Goal: Find specific page/section: Find specific page/section

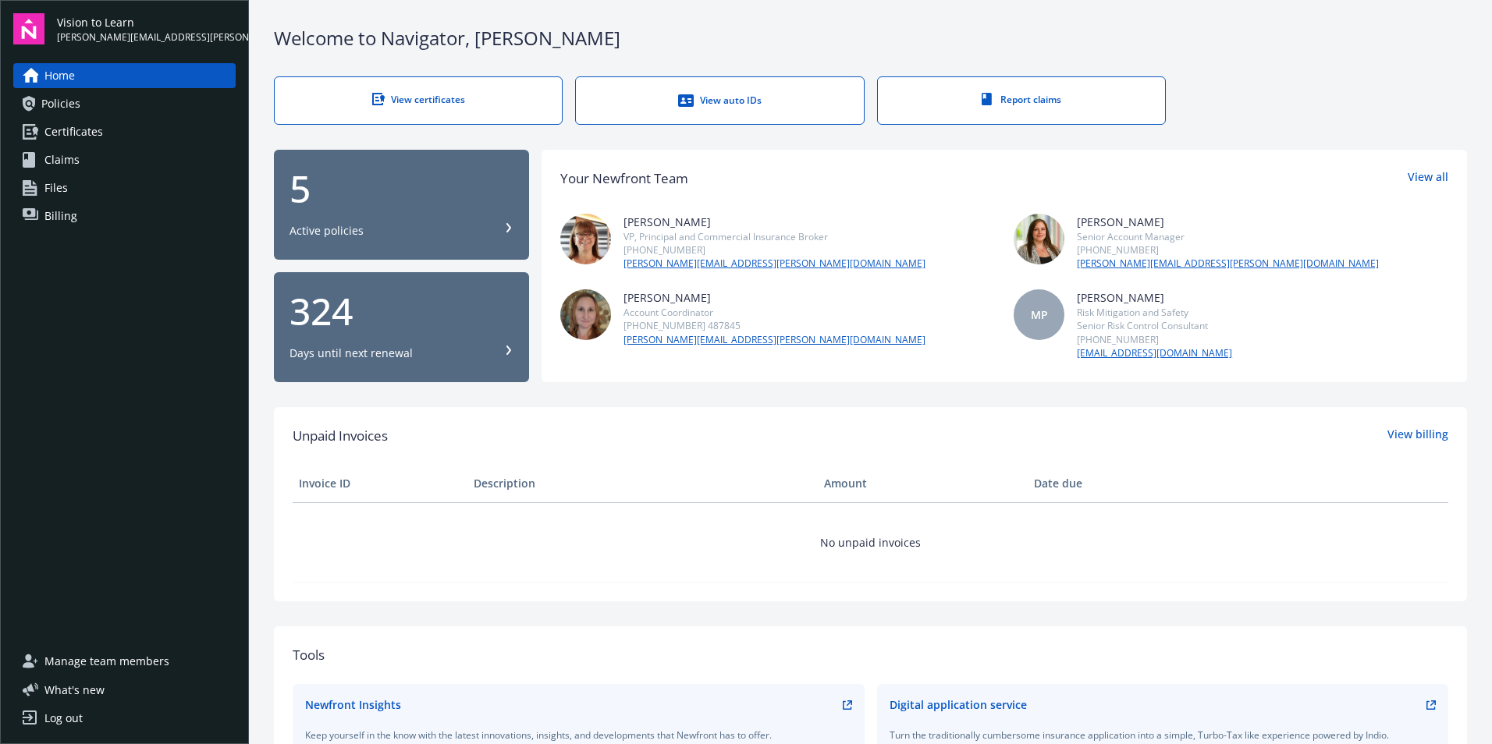
click at [409, 95] on div "View certificates" at bounding box center [418, 99] width 225 height 13
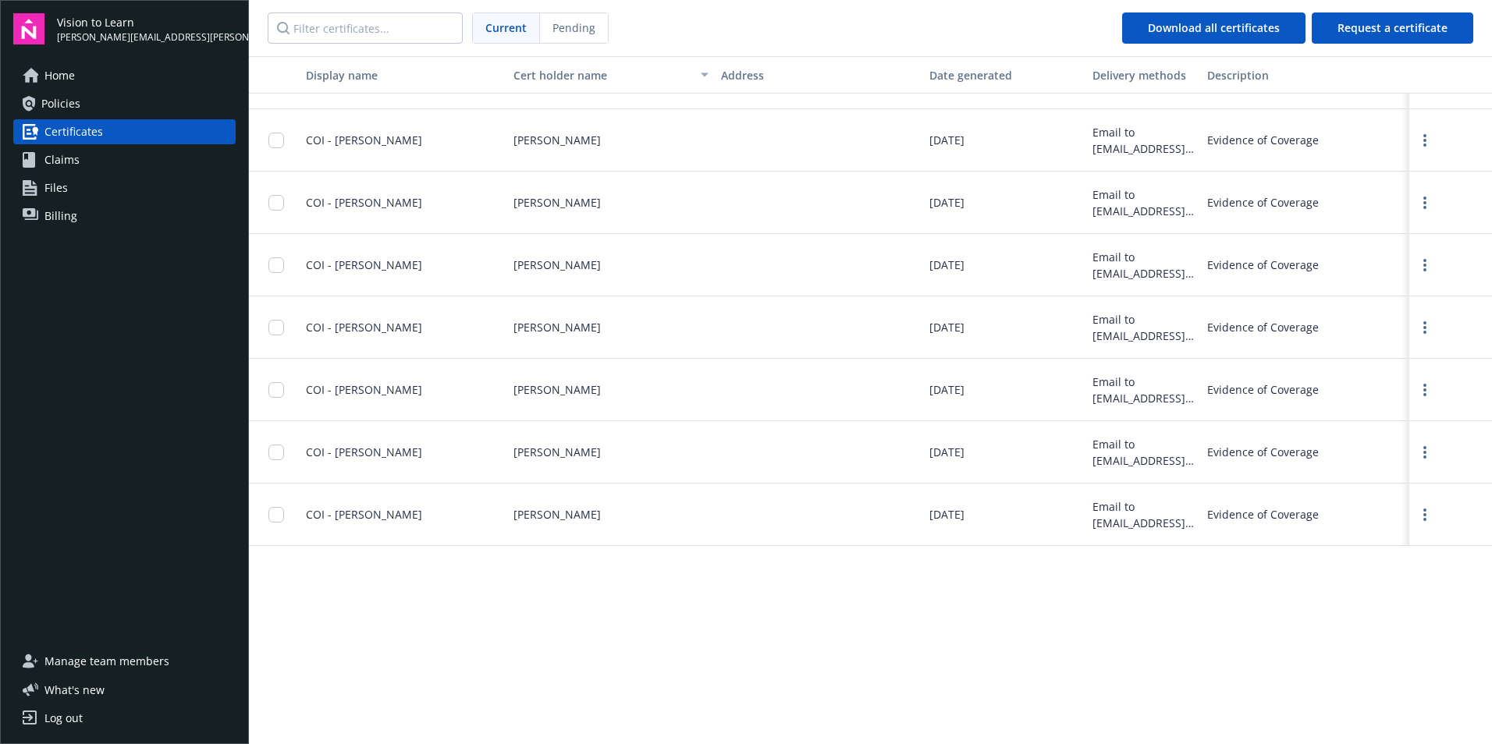
scroll to position [520, 0]
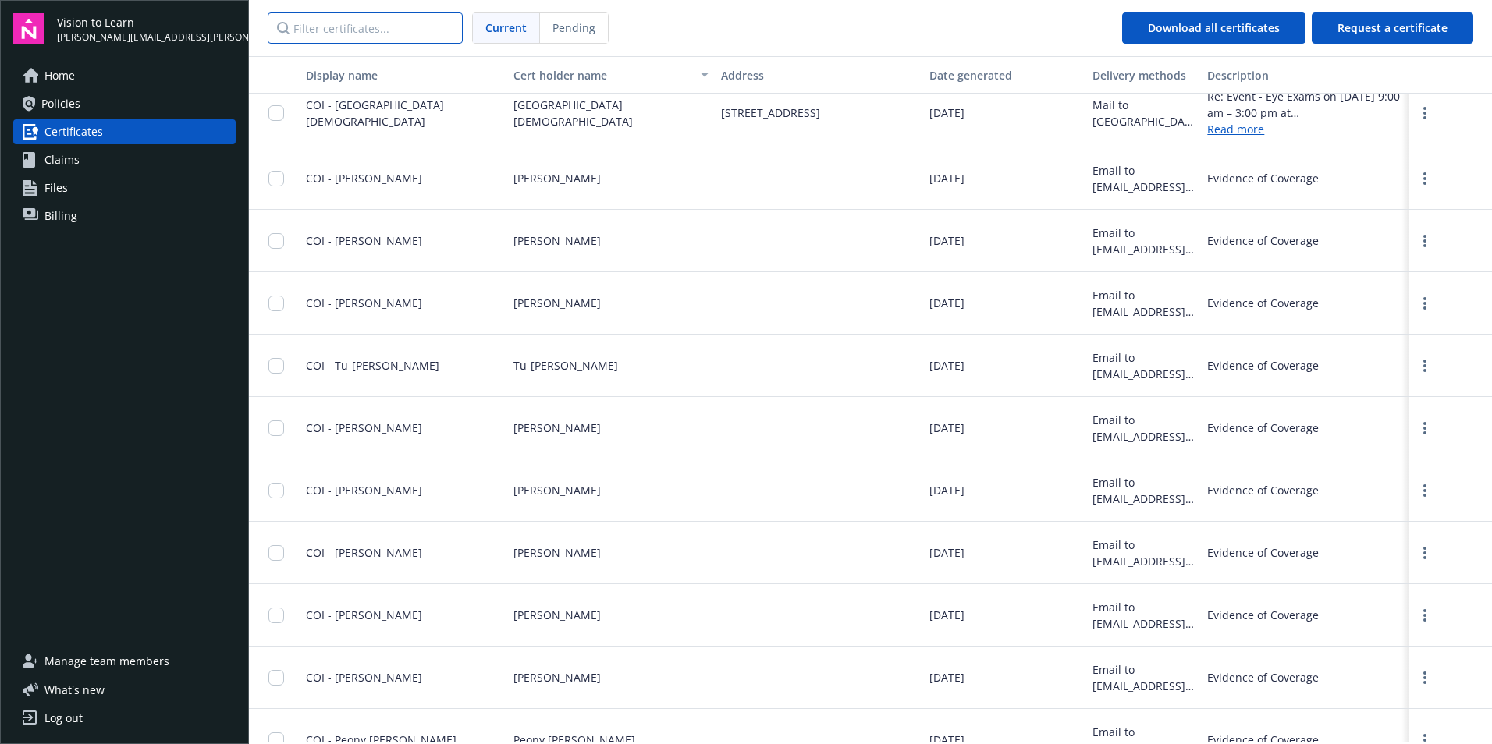
click at [440, 20] on input "Filter certificates..." at bounding box center [365, 27] width 195 height 31
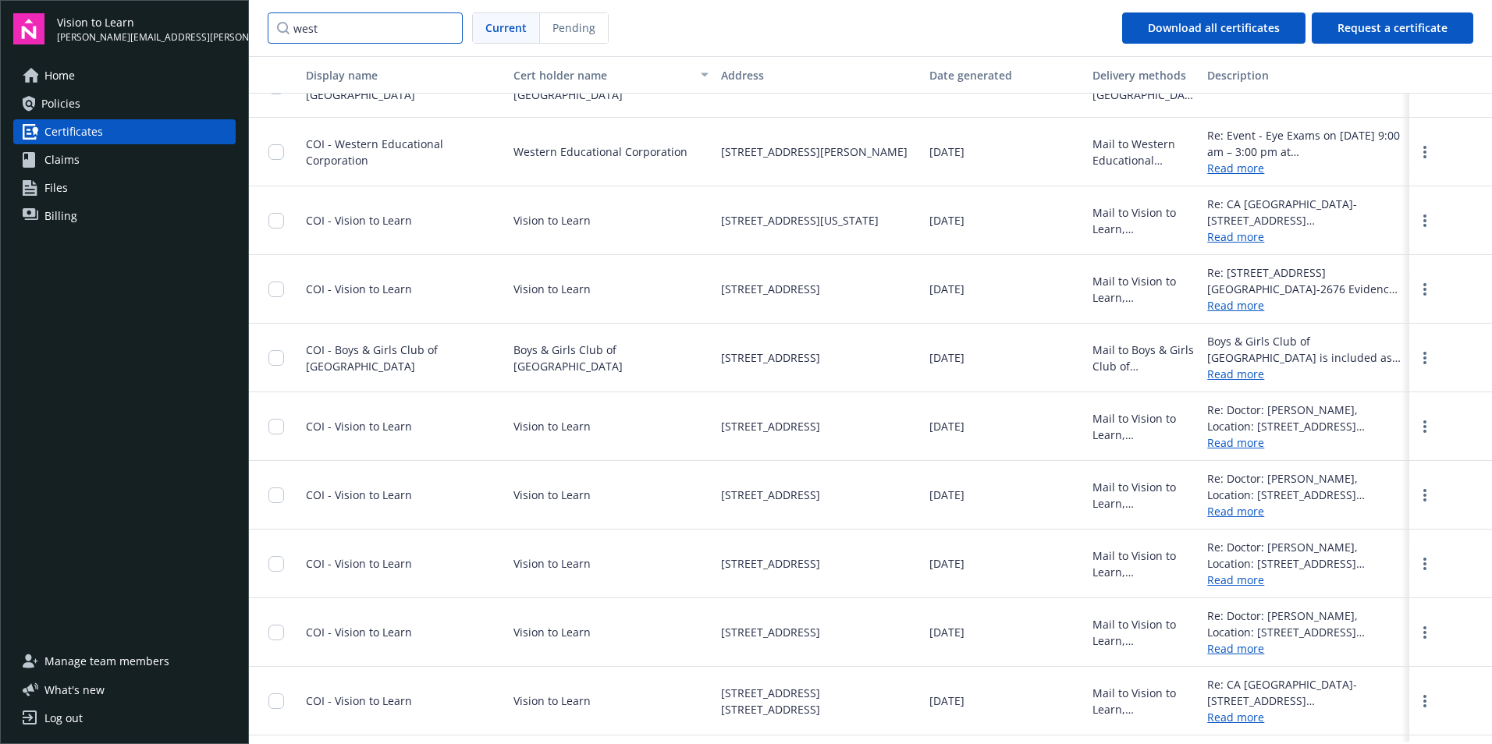
scroll to position [0, 0]
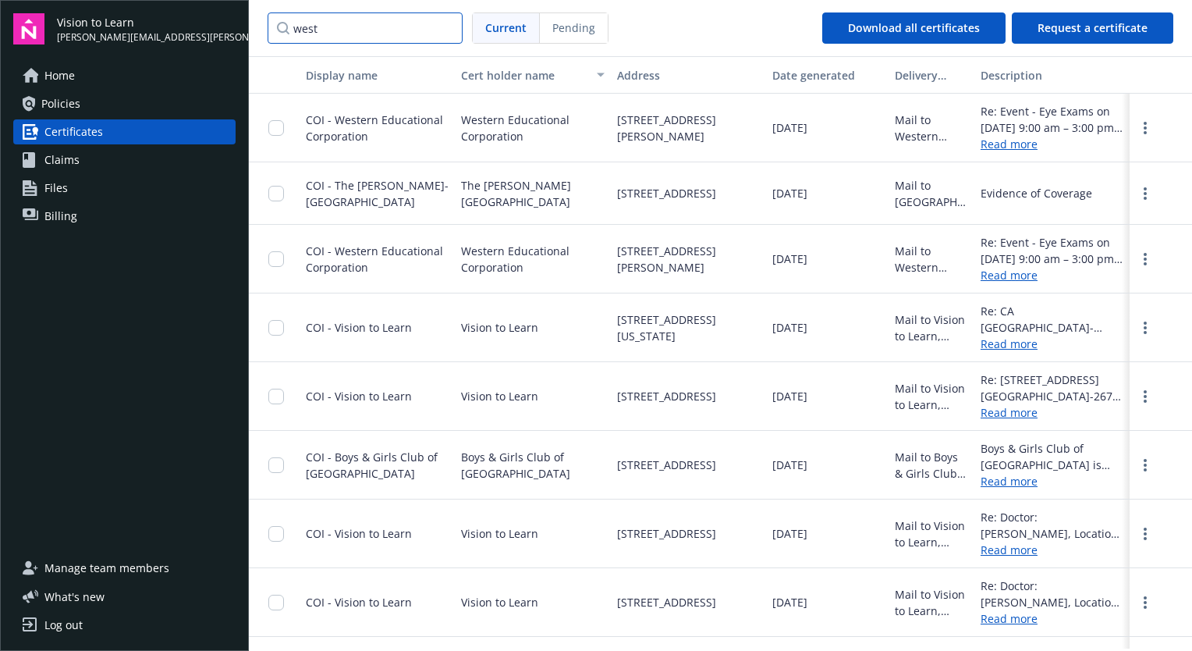
type input "west"
